Goal: Navigation & Orientation: Find specific page/section

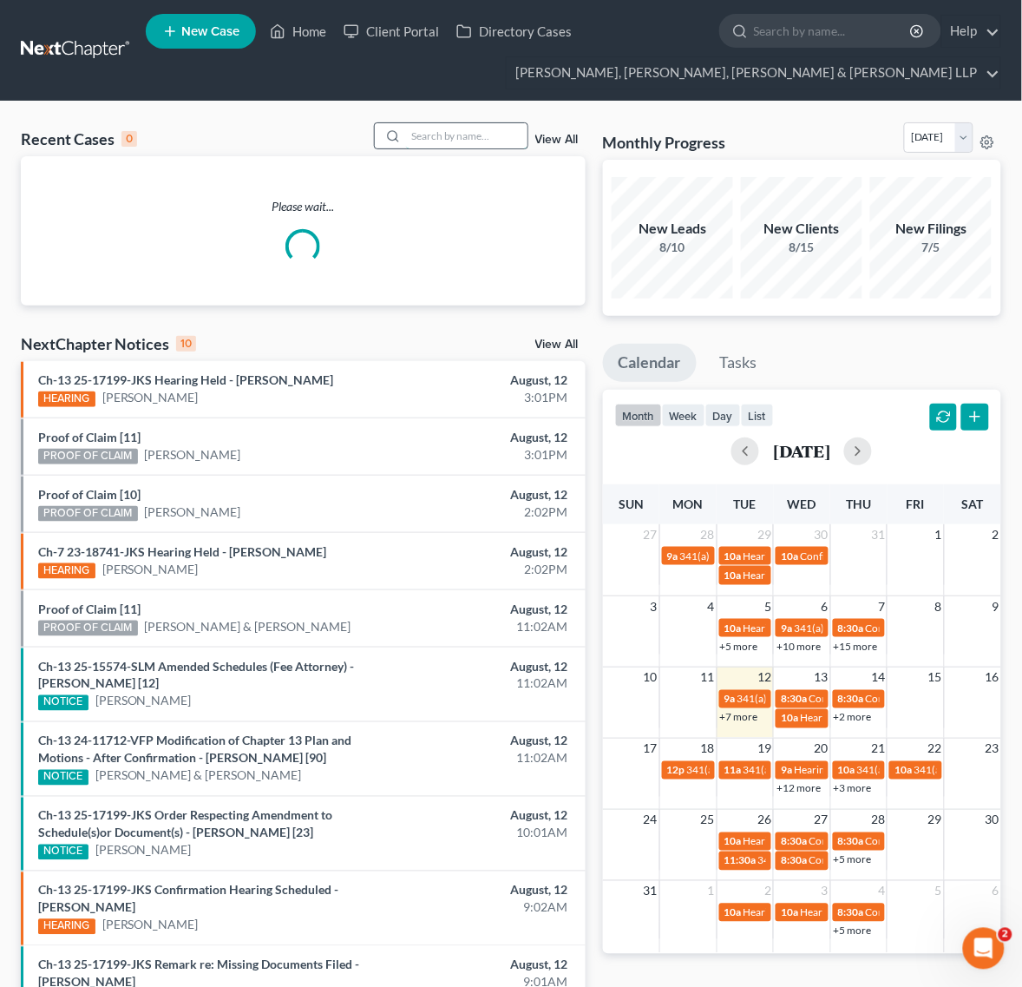
click at [449, 135] on input "search" at bounding box center [466, 135] width 121 height 25
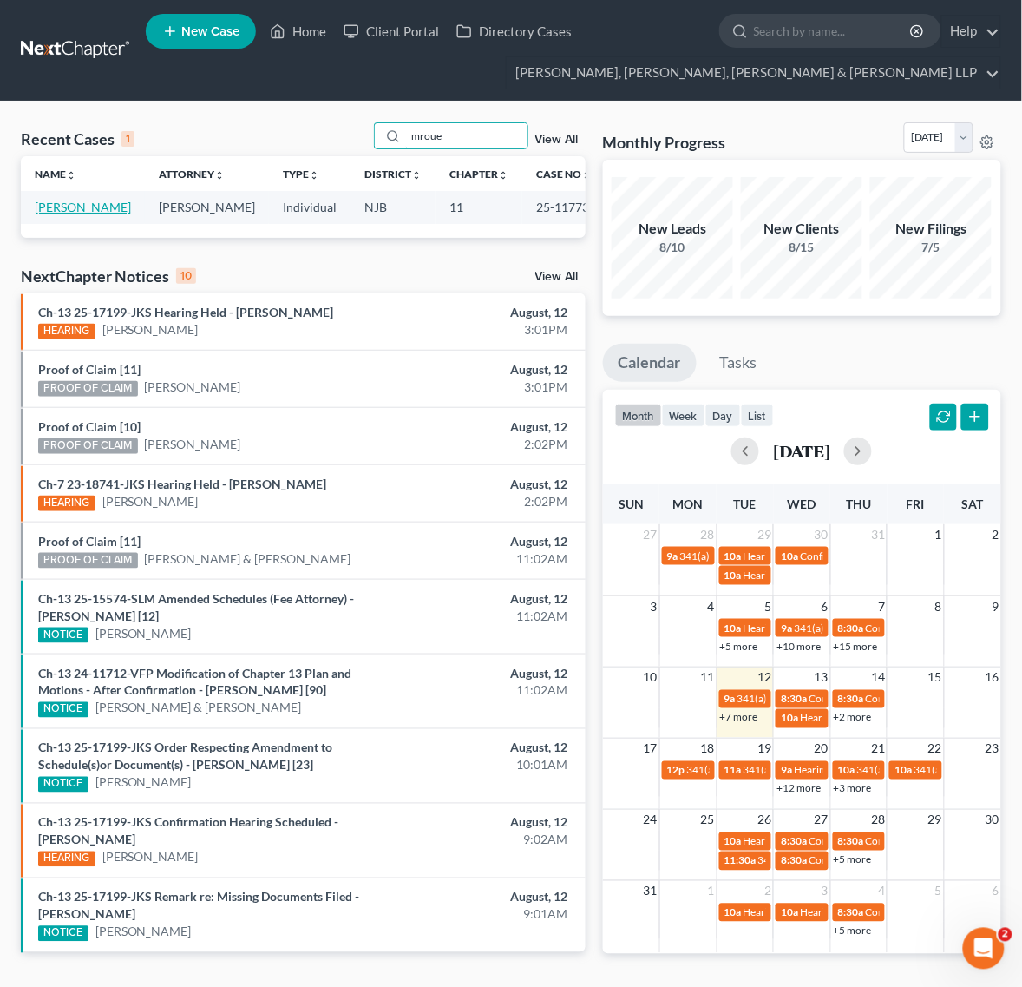
type input "mroue"
click at [92, 207] on link "[PERSON_NAME]" at bounding box center [83, 207] width 96 height 15
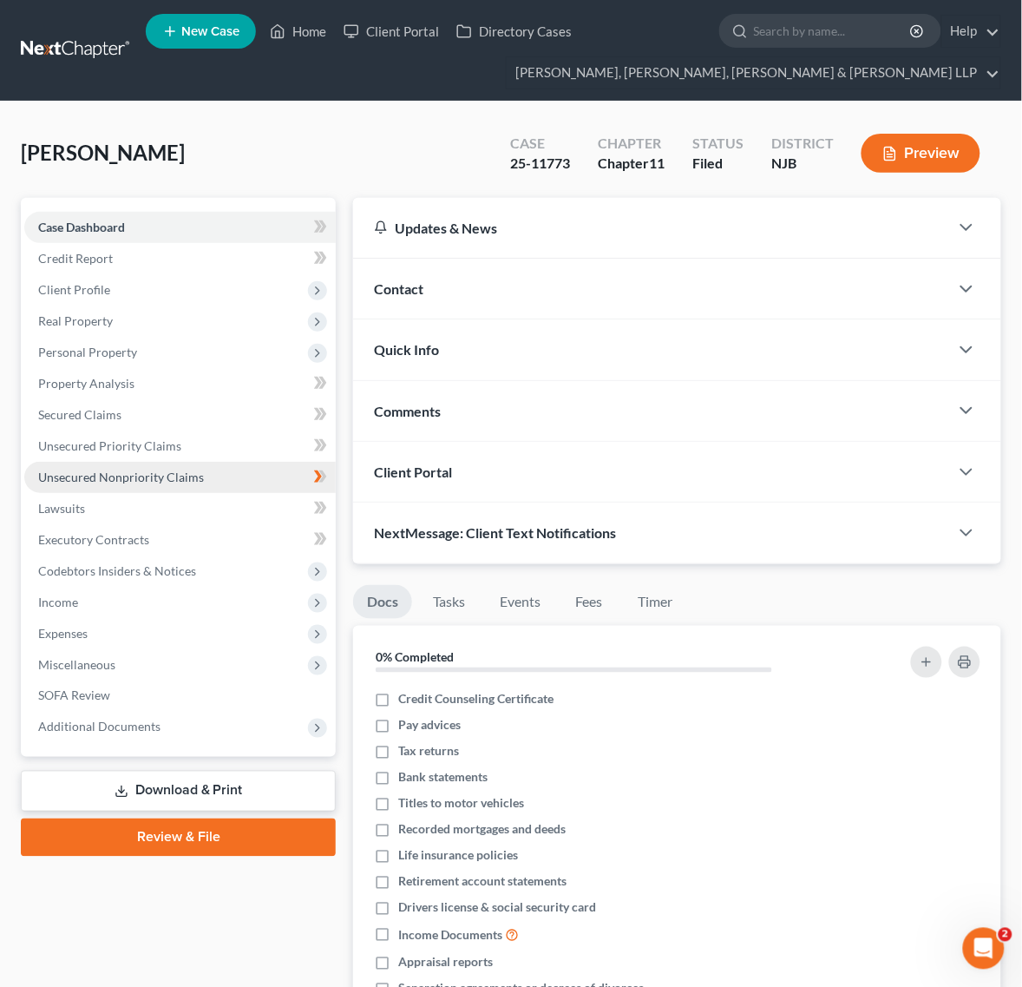
click at [253, 462] on link "Unsecured Nonpriority Claims" at bounding box center [179, 477] width 311 height 31
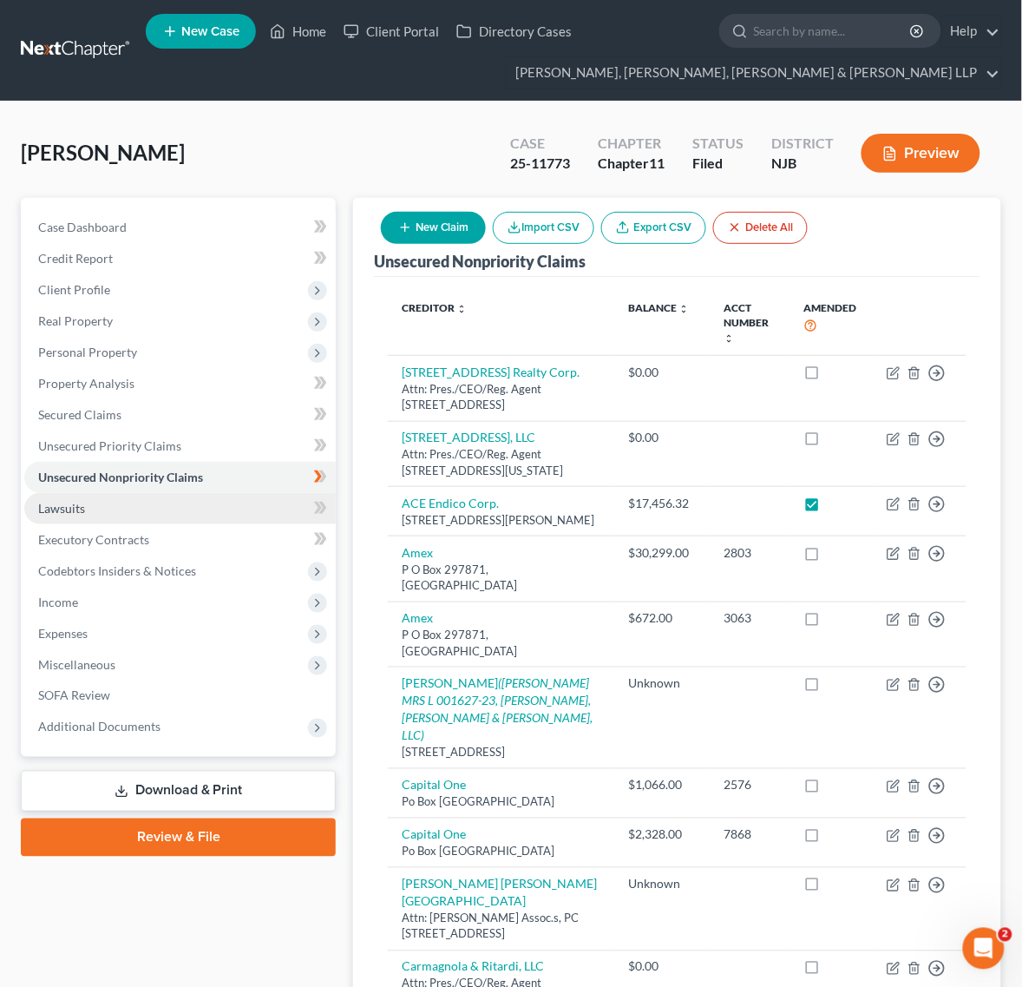
click at [291, 505] on link "Lawsuits" at bounding box center [179, 508] width 311 height 31
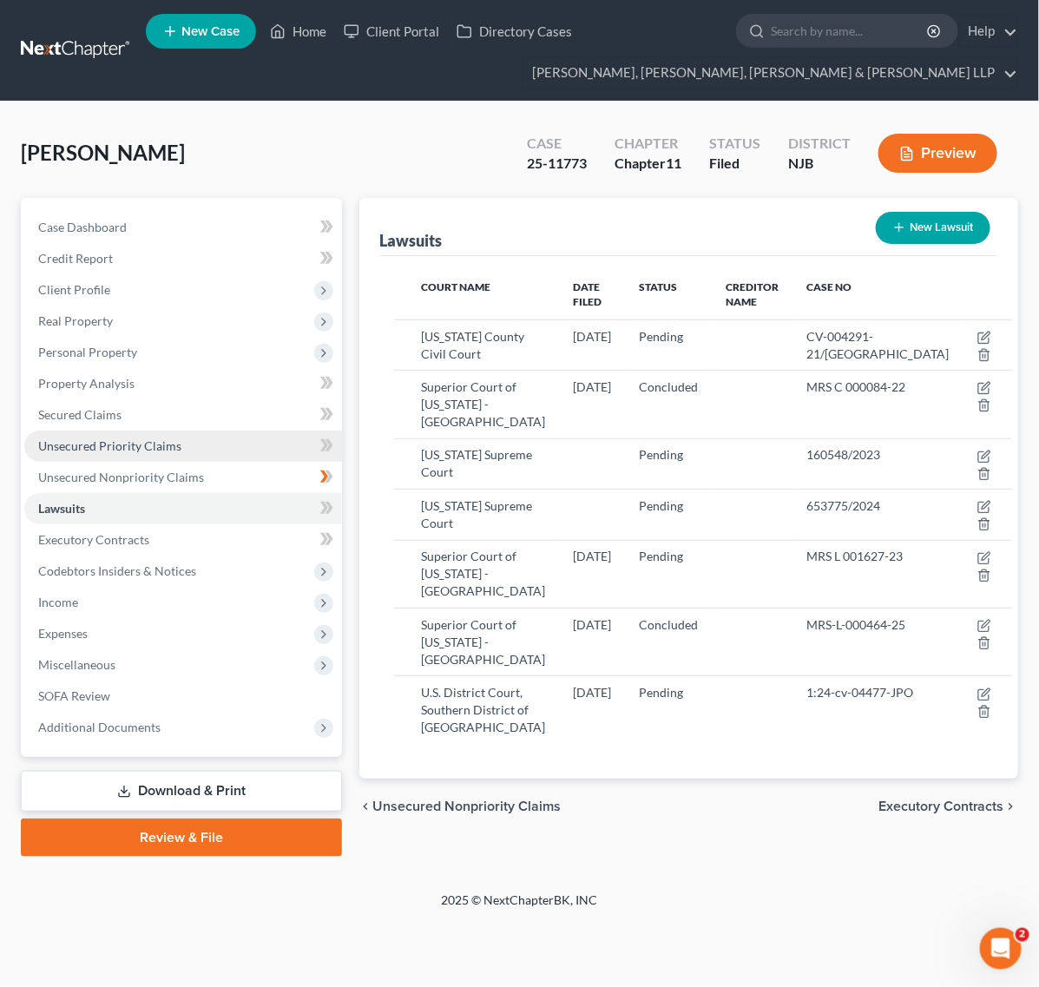
click at [256, 438] on link "Unsecured Priority Claims" at bounding box center [183, 445] width 318 height 31
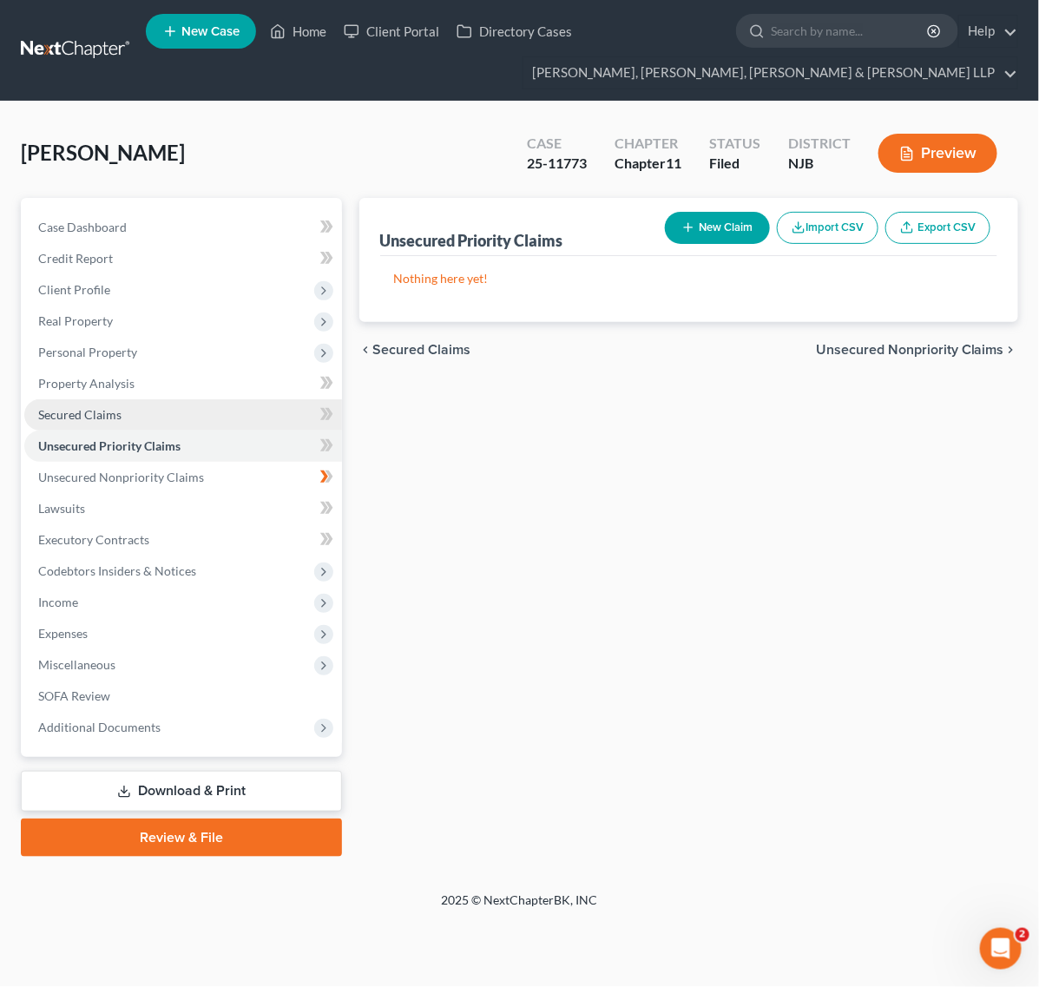
click at [250, 400] on link "Secured Claims" at bounding box center [183, 414] width 318 height 31
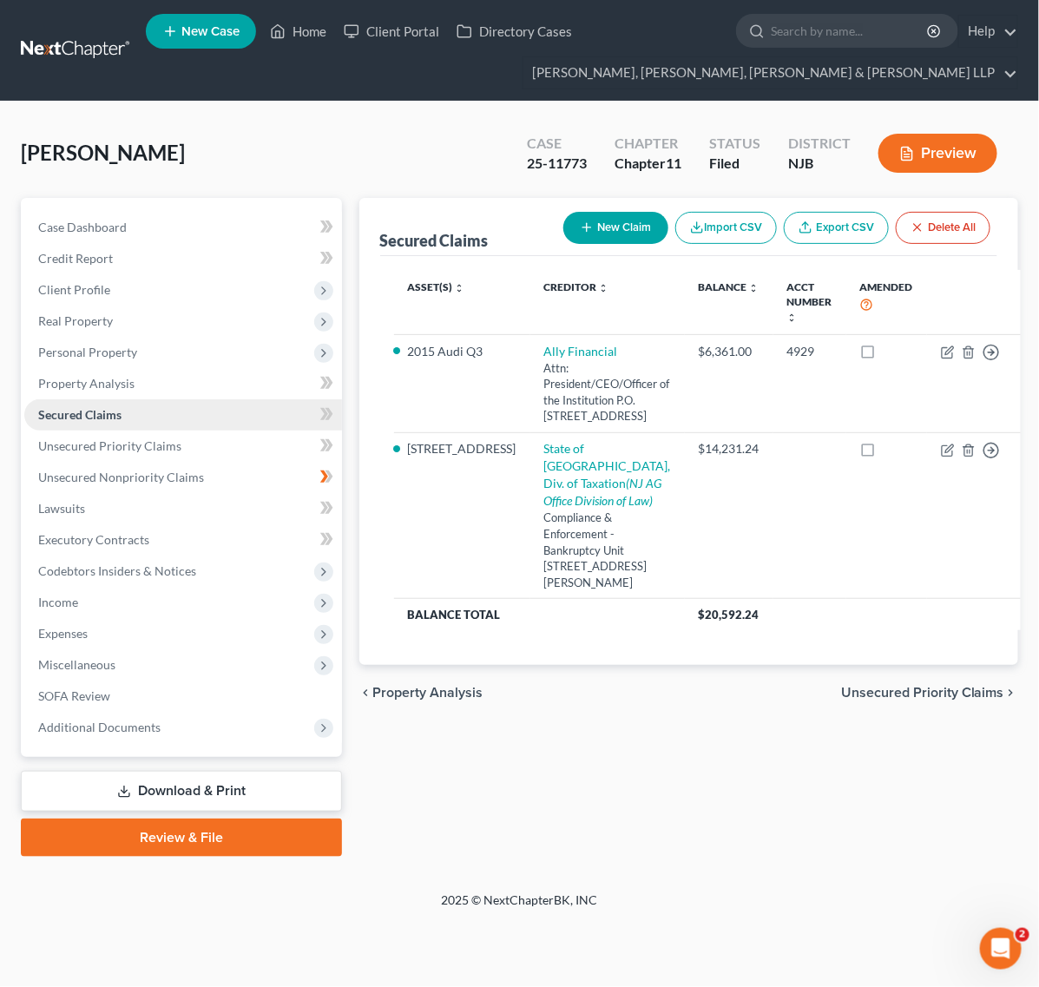
click at [245, 399] on link "Secured Claims" at bounding box center [183, 414] width 318 height 31
click at [244, 390] on link "Property Analysis" at bounding box center [183, 383] width 318 height 31
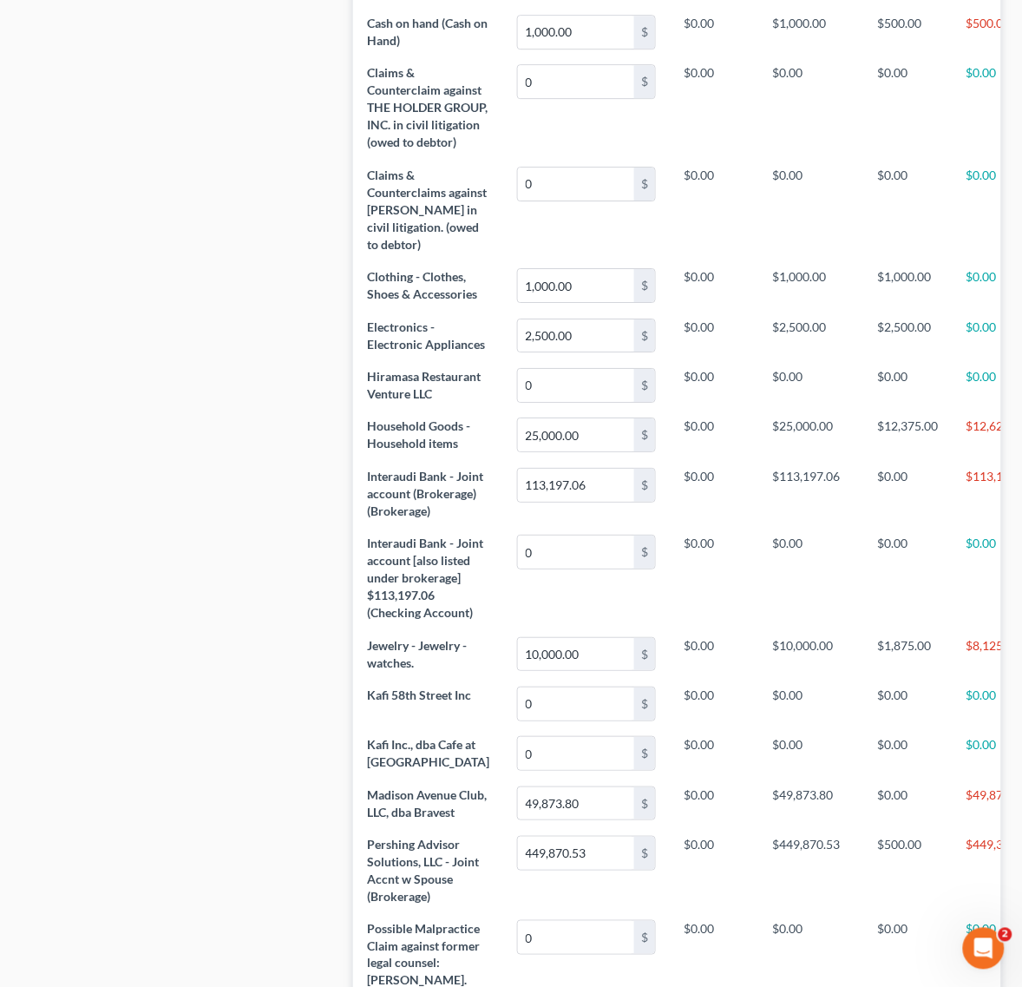
scroll to position [1085, 0]
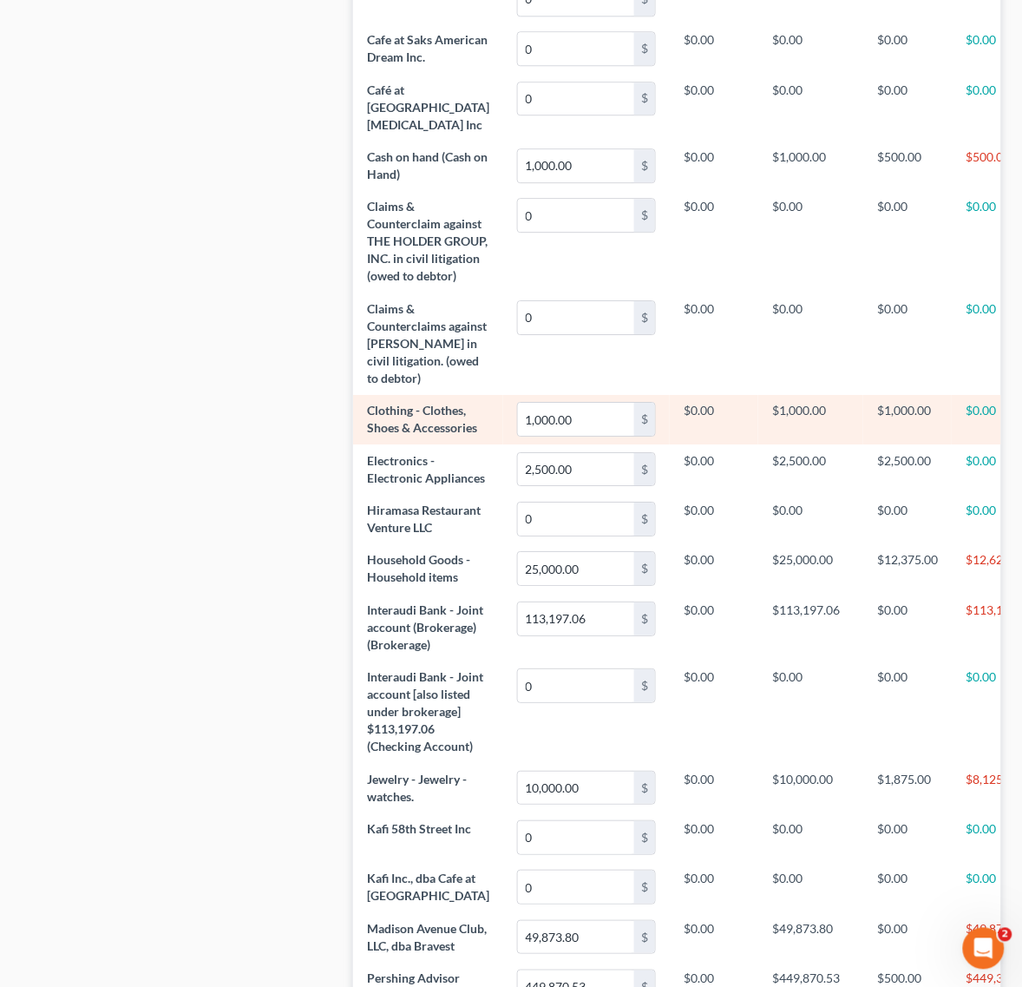
drag, startPoint x: 672, startPoint y: 544, endPoint x: 662, endPoint y: 462, distance: 83.1
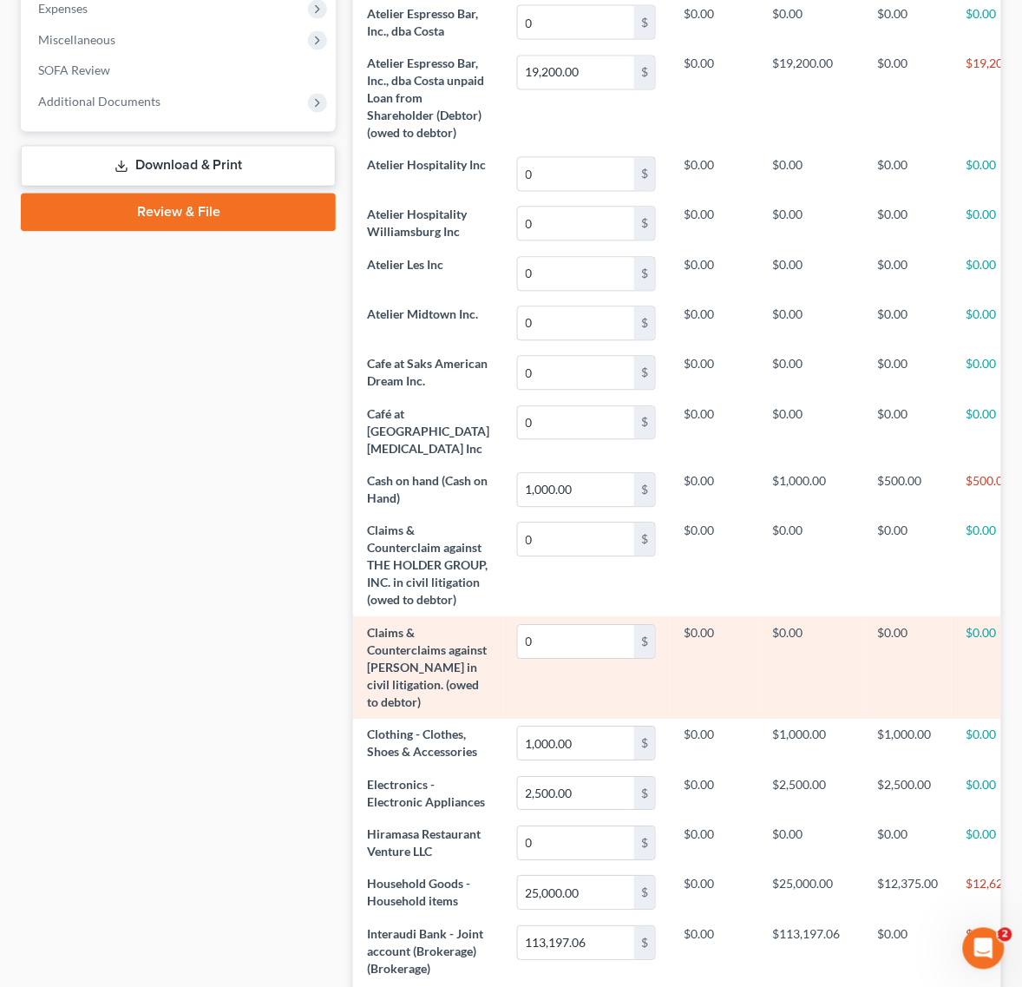
scroll to position [287, 0]
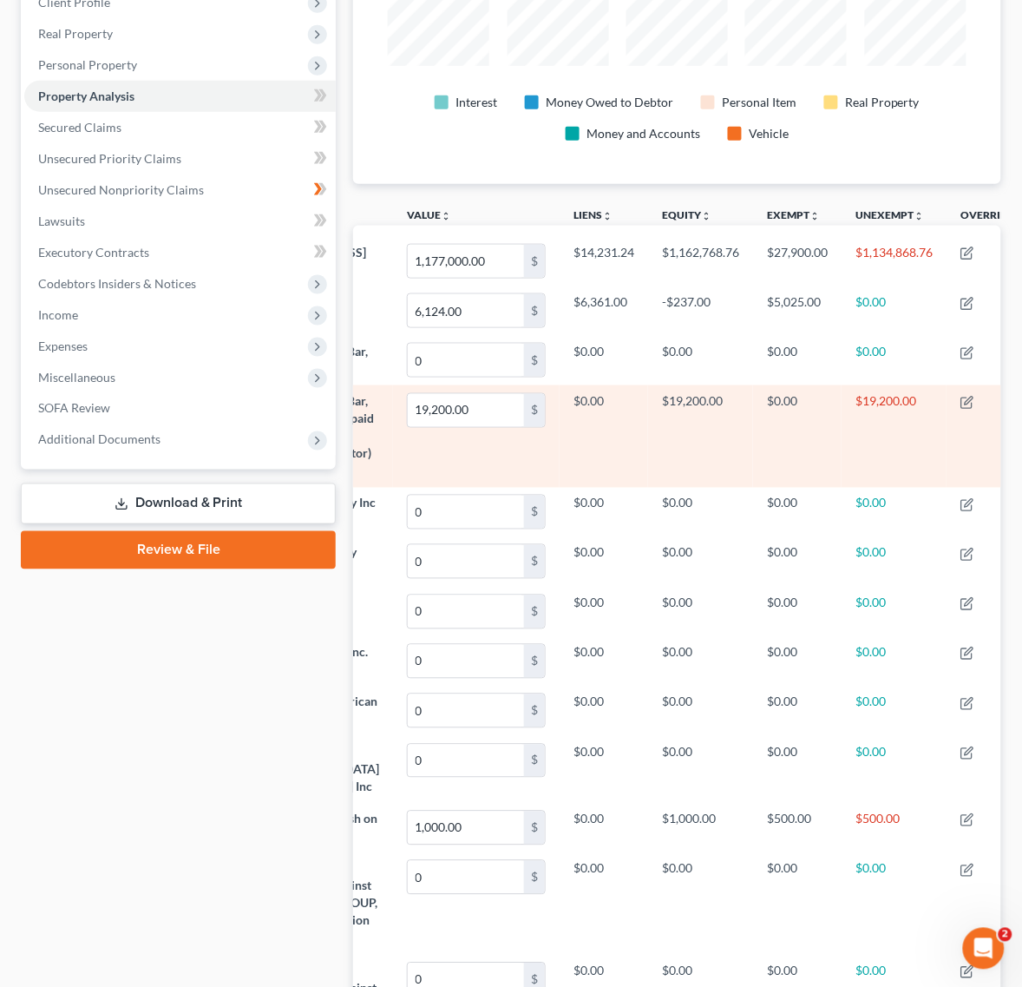
drag, startPoint x: 657, startPoint y: 470, endPoint x: 774, endPoint y: 470, distance: 117.1
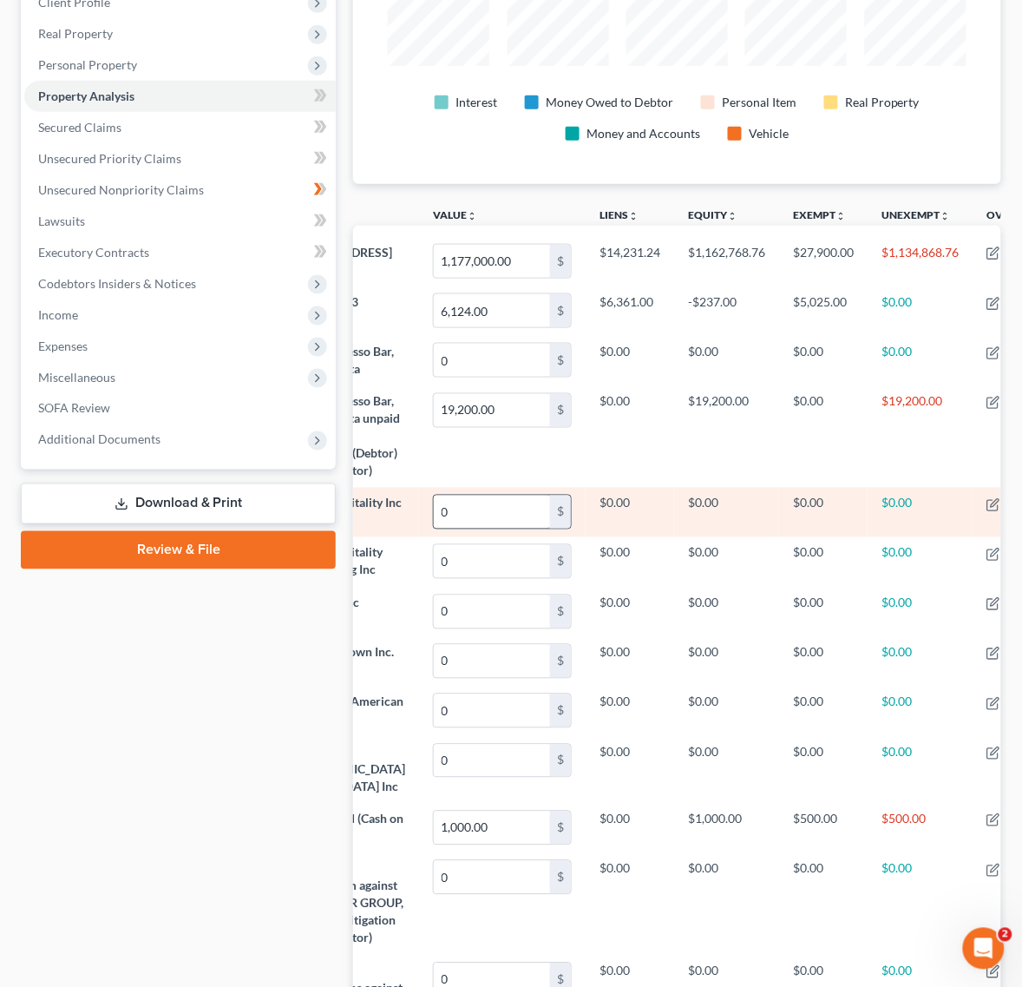
scroll to position [0, 0]
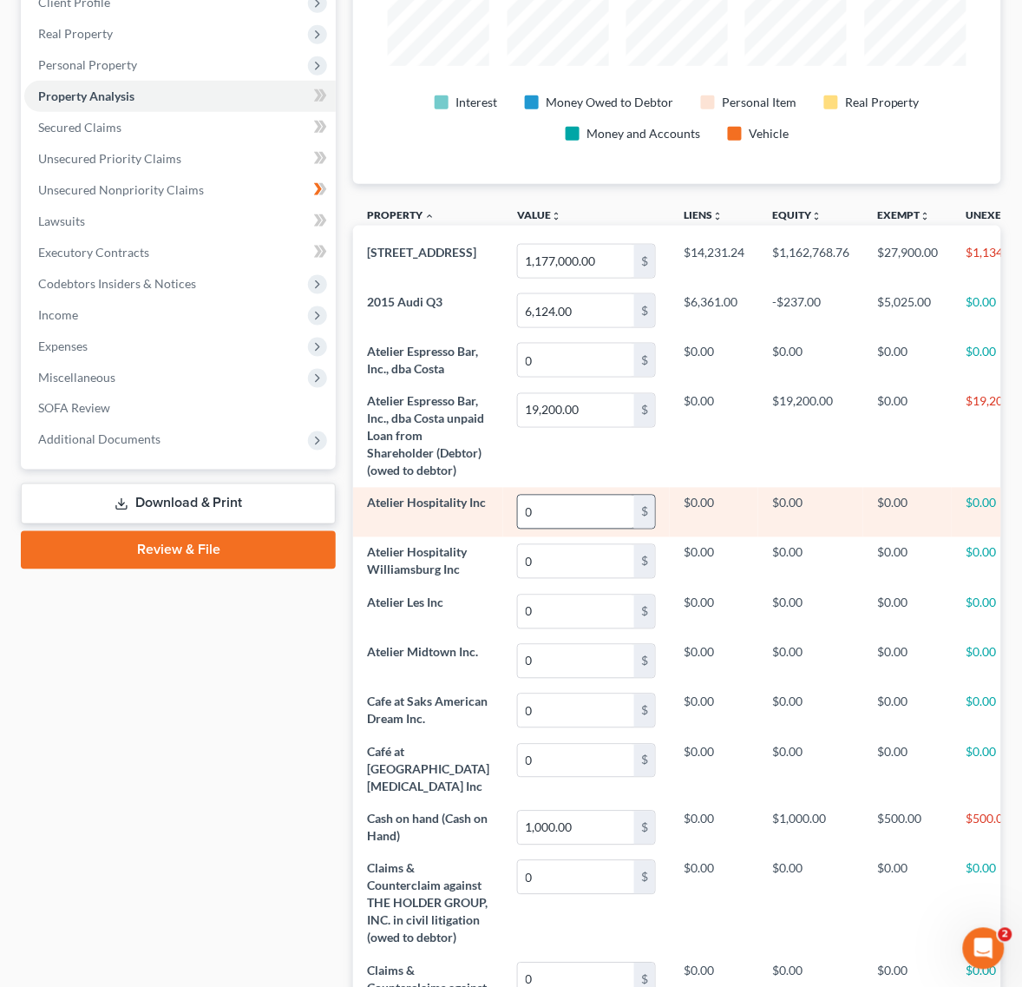
drag, startPoint x: 774, startPoint y: 471, endPoint x: 575, endPoint y: 557, distance: 216.5
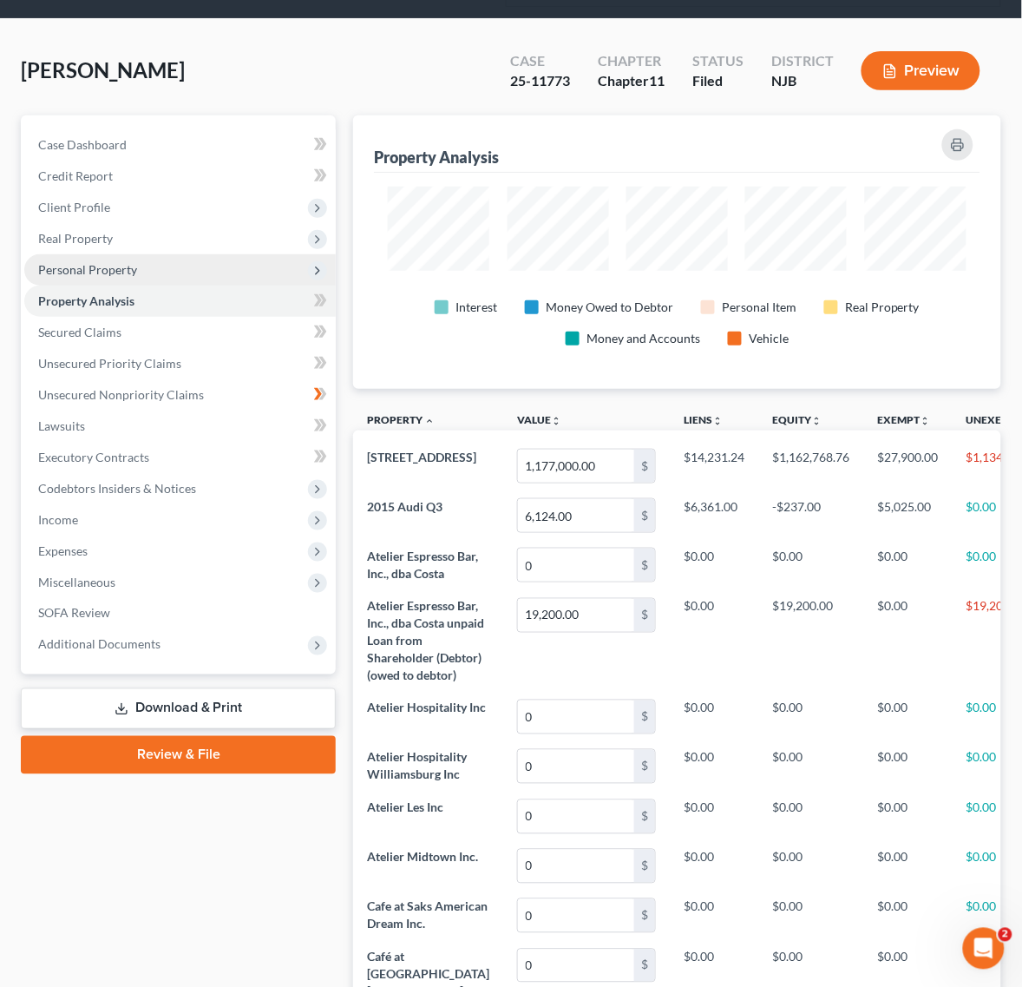
scroll to position [29, 0]
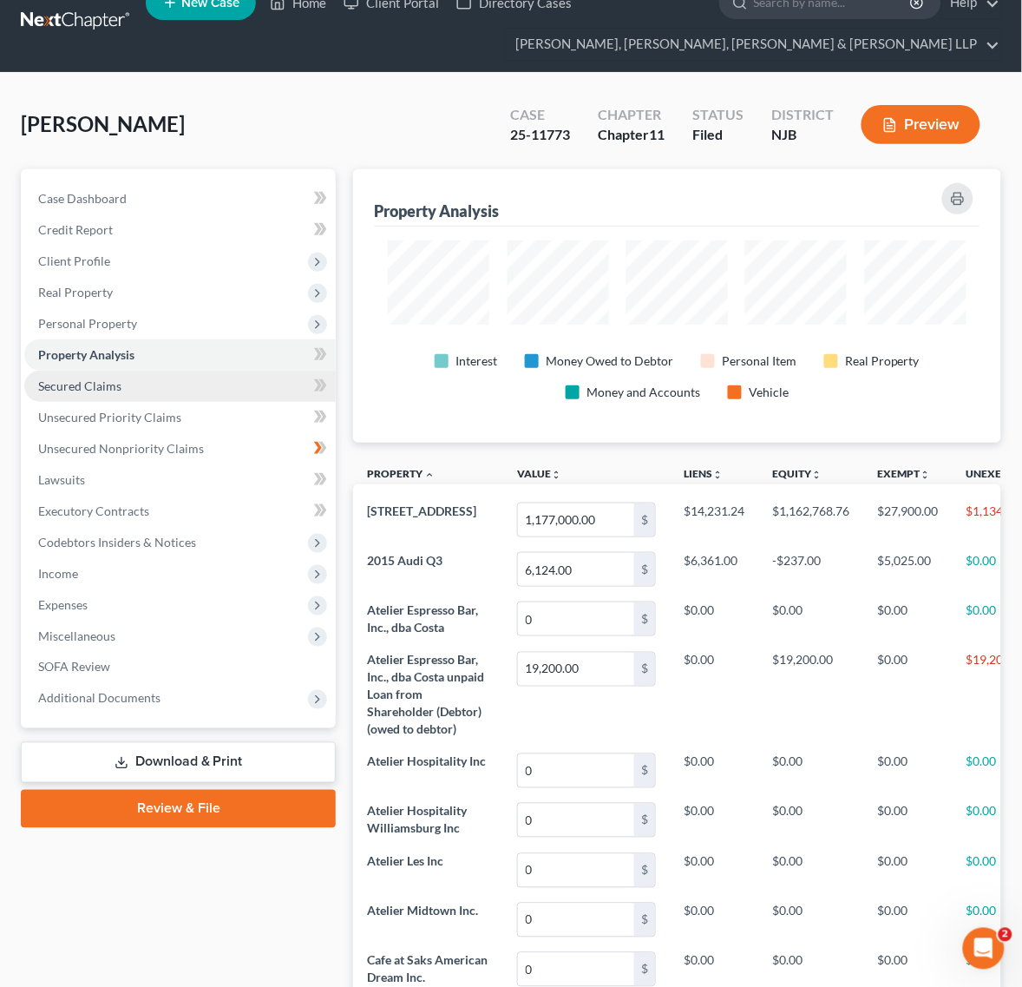
click at [196, 395] on link "Secured Claims" at bounding box center [179, 385] width 311 height 31
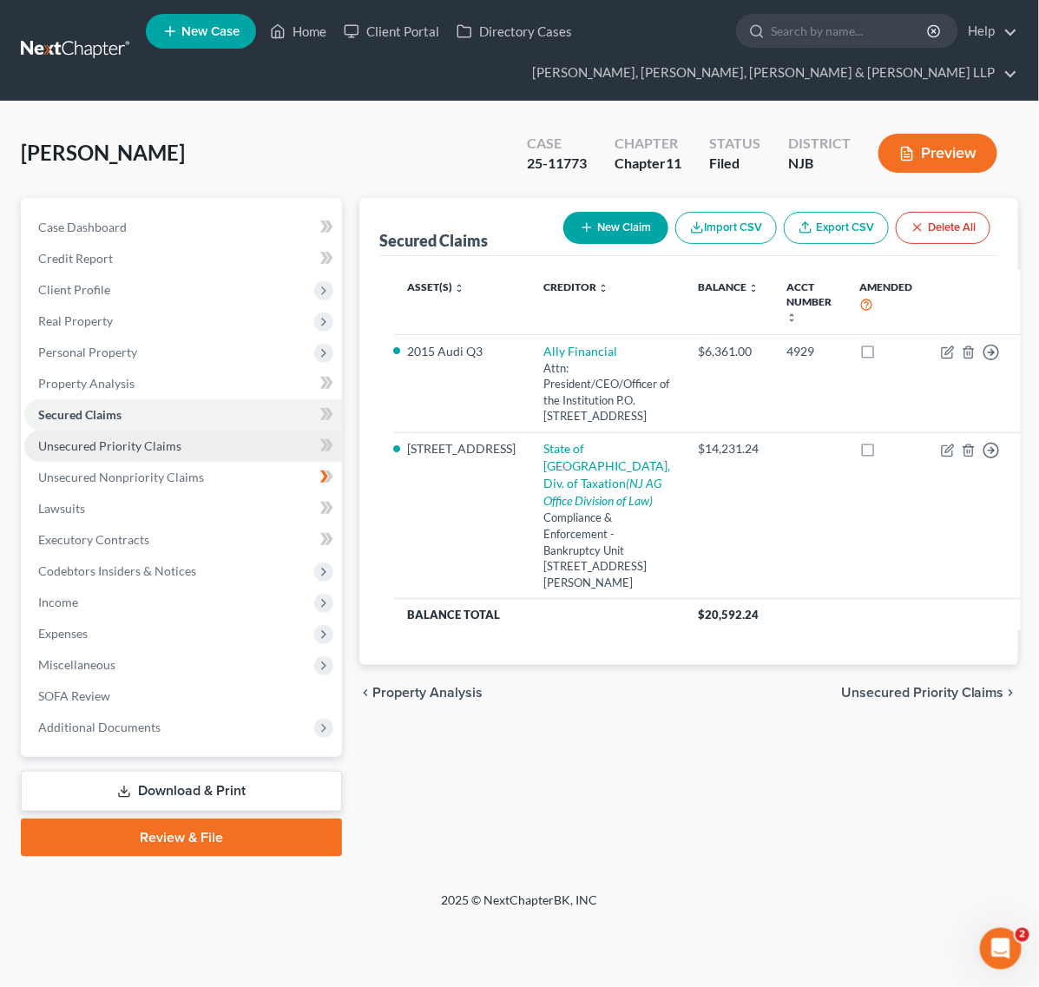
click at [209, 438] on link "Unsecured Priority Claims" at bounding box center [183, 445] width 318 height 31
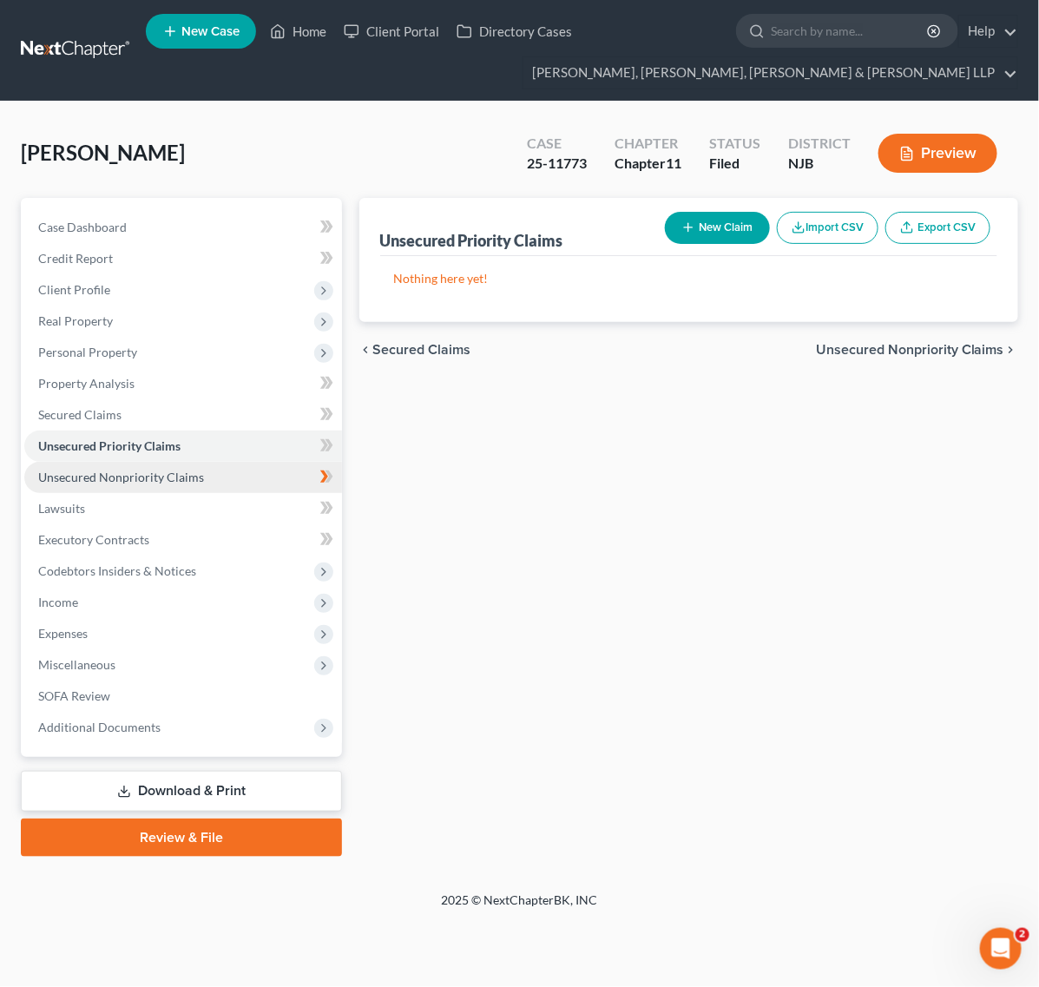
click at [209, 475] on link "Unsecured Nonpriority Claims" at bounding box center [183, 477] width 318 height 31
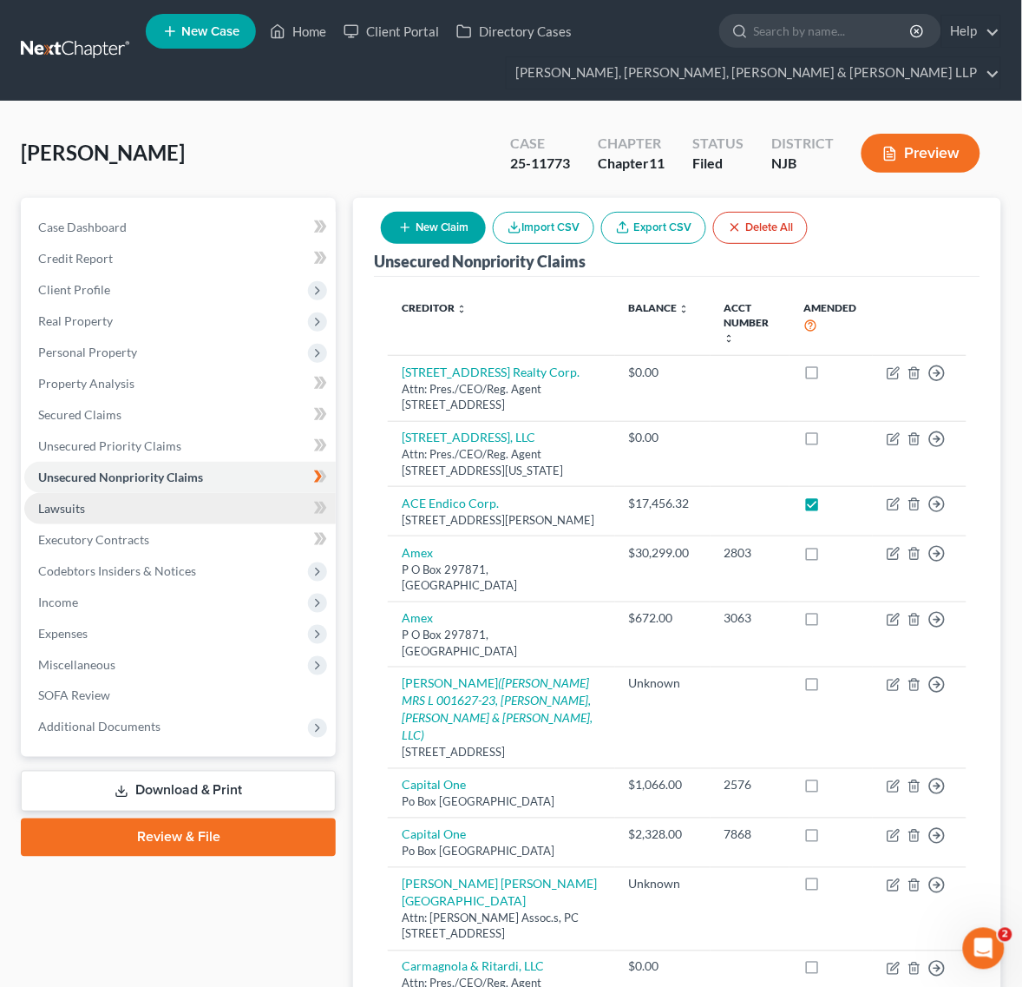
click at [228, 509] on link "Lawsuits" at bounding box center [179, 508] width 311 height 31
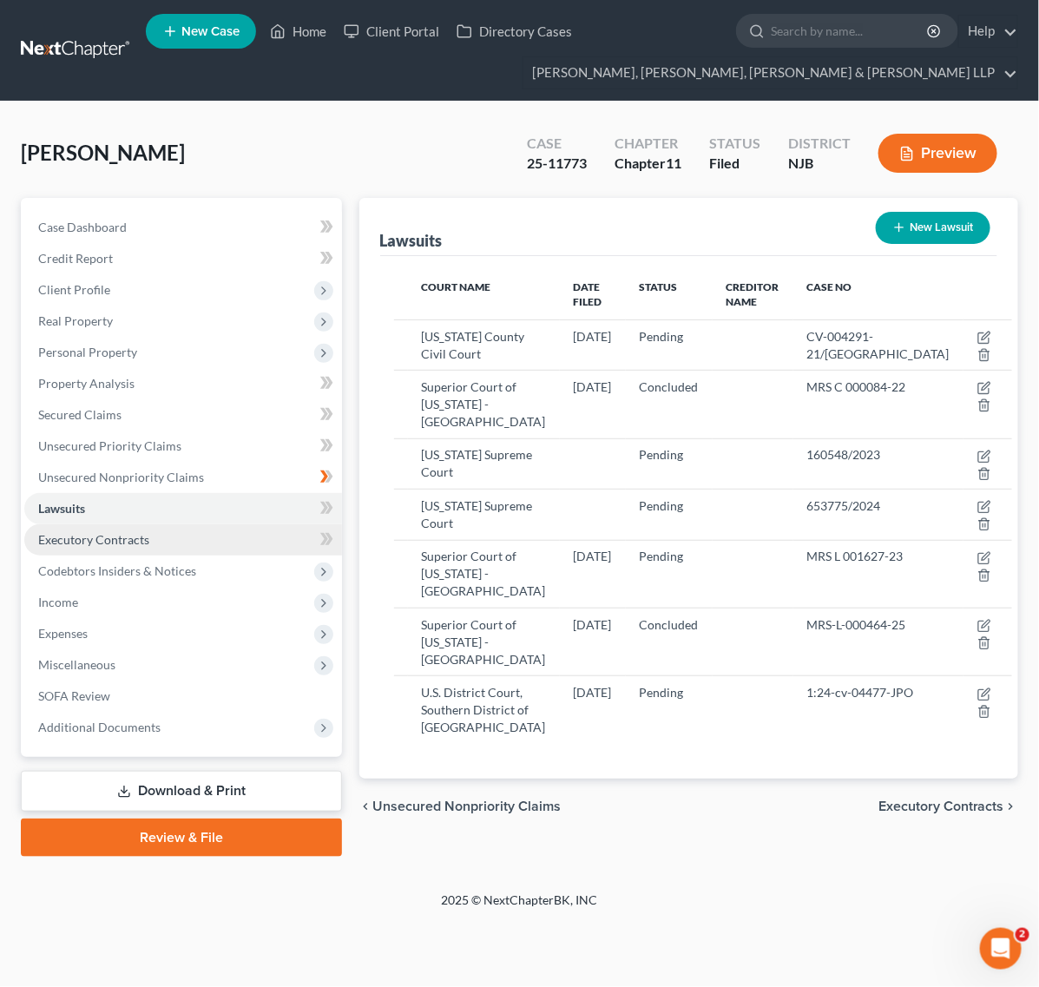
click at [236, 526] on link "Executory Contracts" at bounding box center [183, 539] width 318 height 31
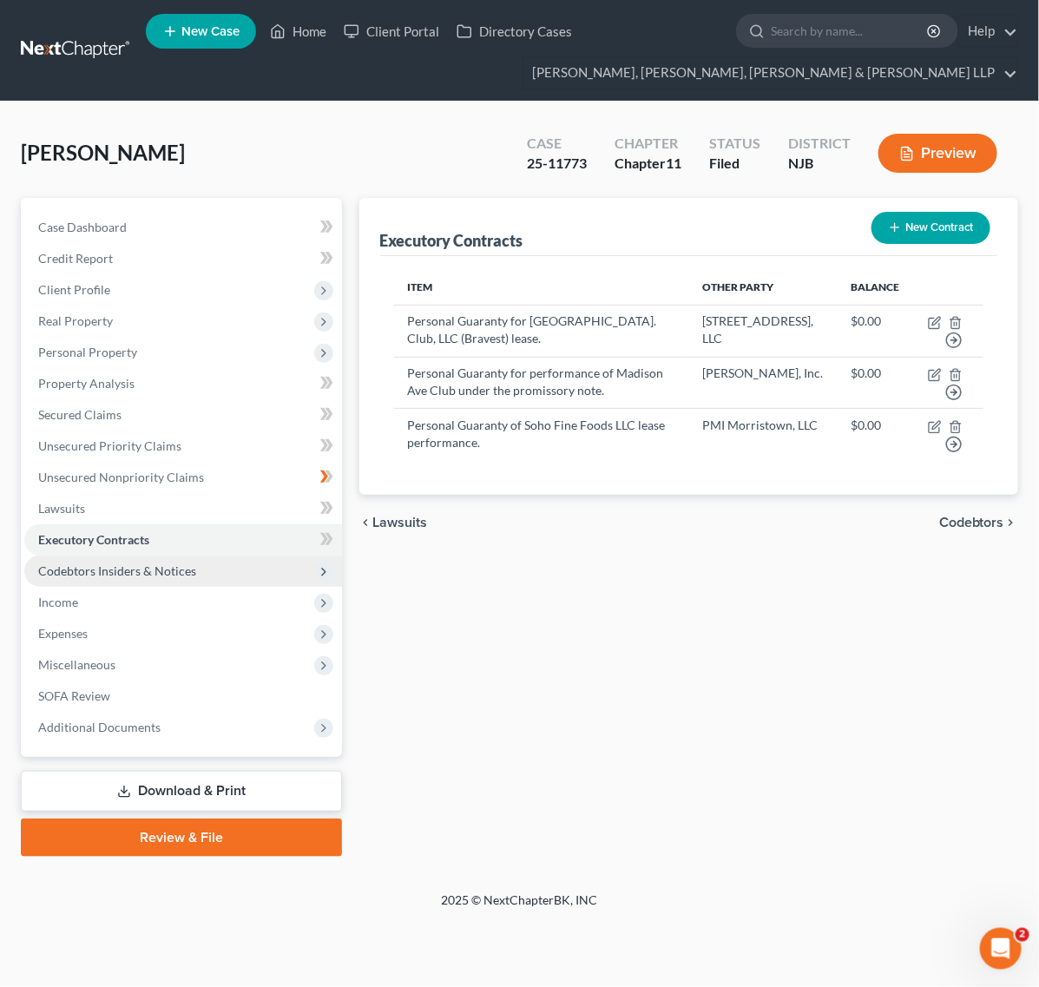
click at [243, 555] on span "Codebtors Insiders & Notices" at bounding box center [183, 570] width 318 height 31
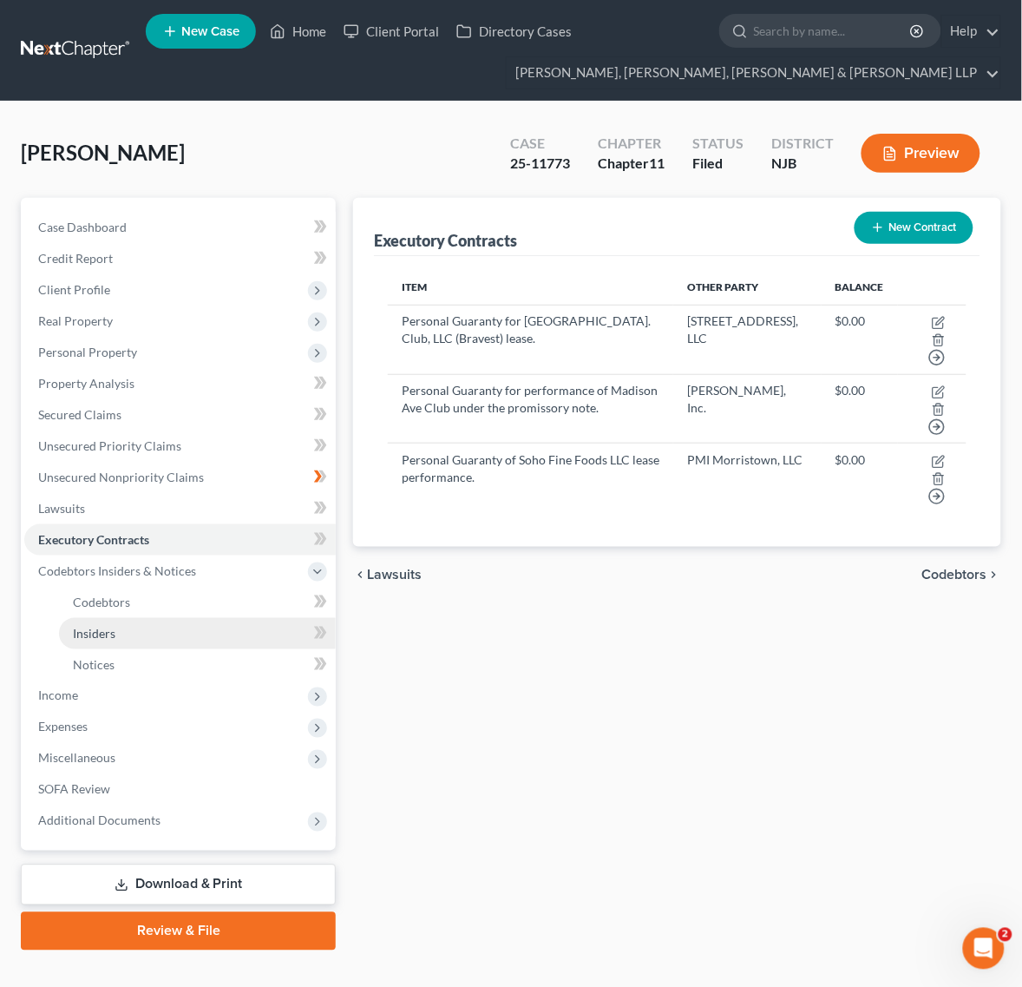
click at [202, 620] on link "Insiders" at bounding box center [197, 633] width 277 height 31
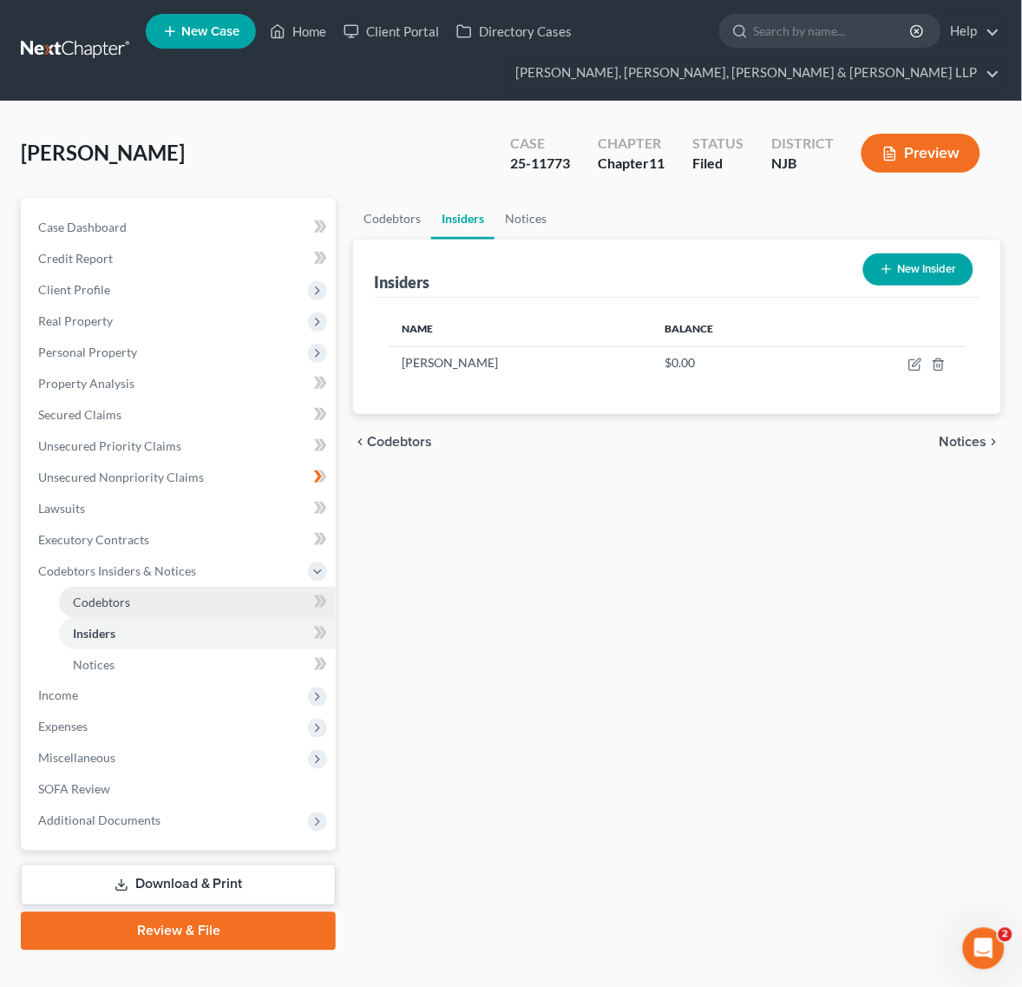
click at [202, 609] on link "Codebtors" at bounding box center [197, 602] width 277 height 31
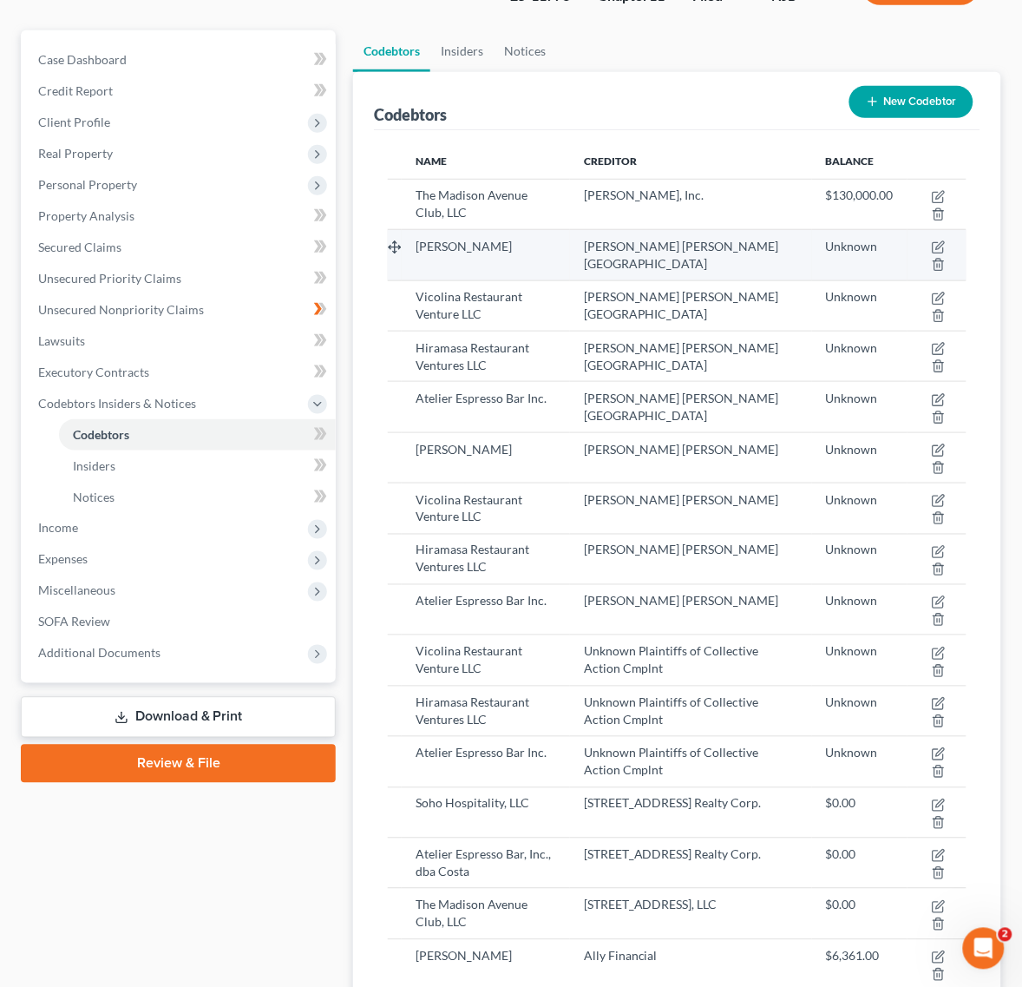
scroll to position [108, 0]
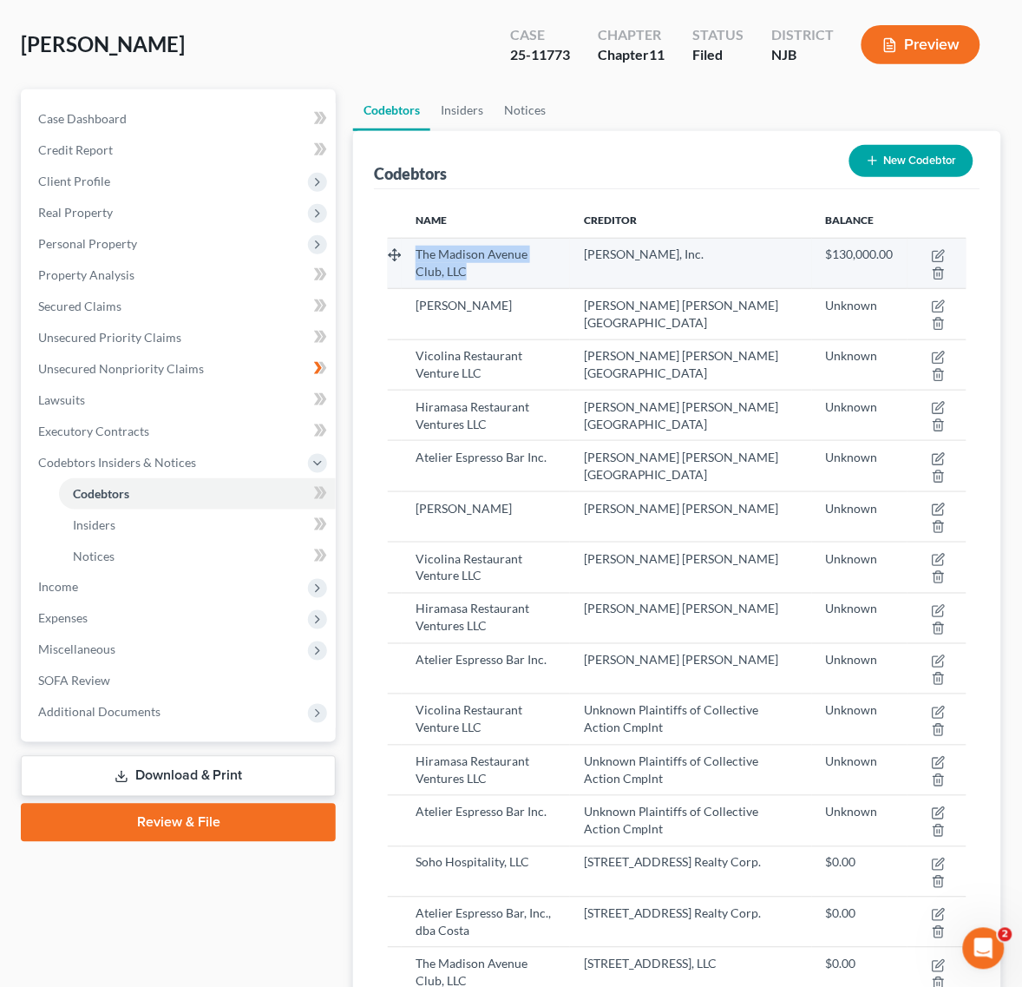
drag, startPoint x: 502, startPoint y: 278, endPoint x: 406, endPoint y: 254, distance: 98.3
click at [406, 254] on td "The Madison Avenue Club, LLC" at bounding box center [486, 263] width 168 height 50
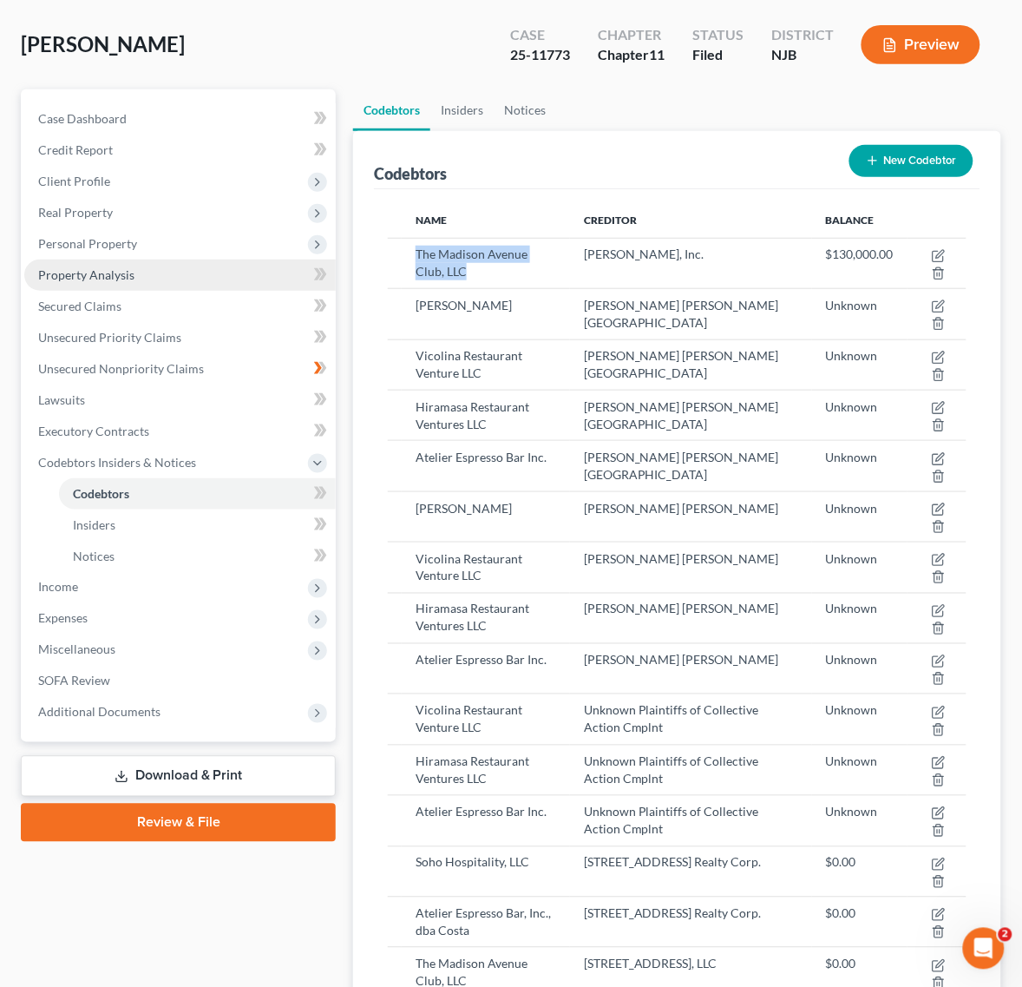
copy span "The Madison Avenue Club, LLC"
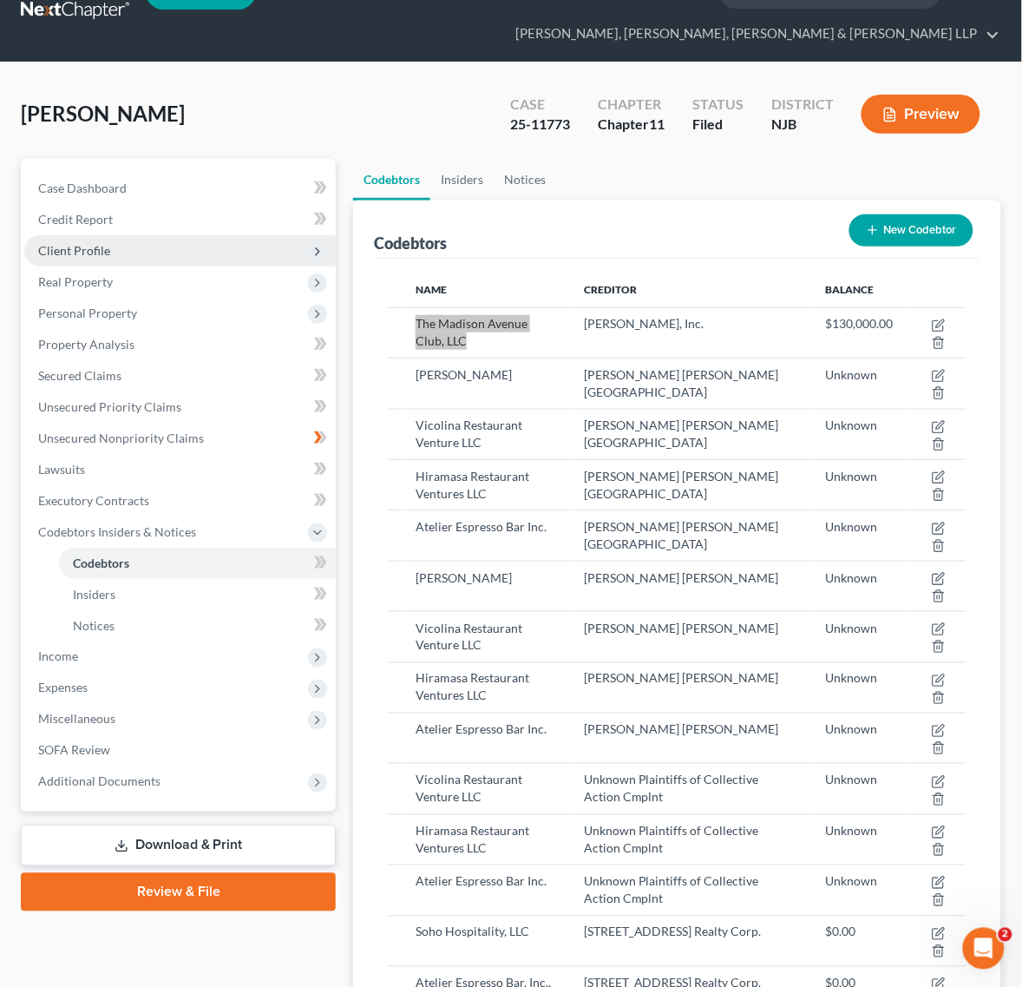
scroll to position [0, 0]
